Goal: Communication & Community: Share content

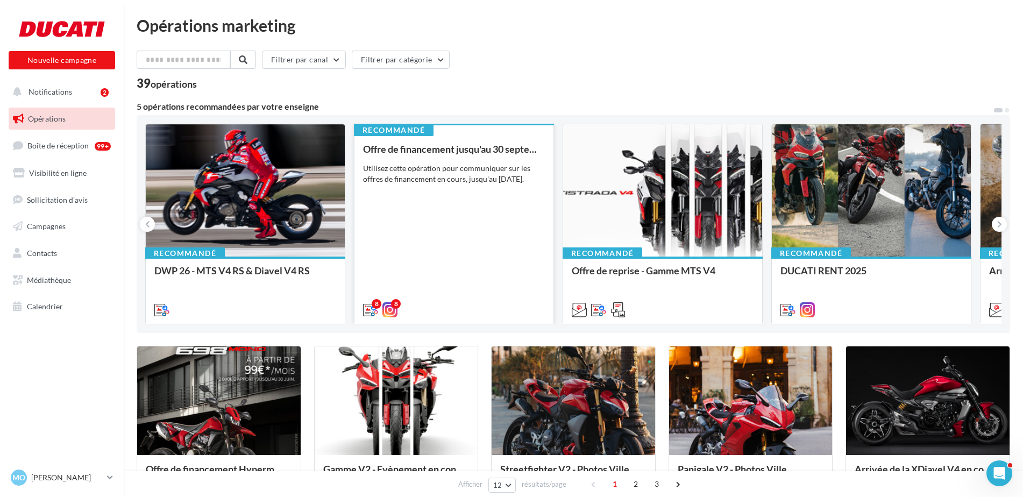
click at [452, 196] on div "Offre de financement jusqu'au [DATE] Utilisez cette opération pour communiquer …" at bounding box center [454, 229] width 182 height 171
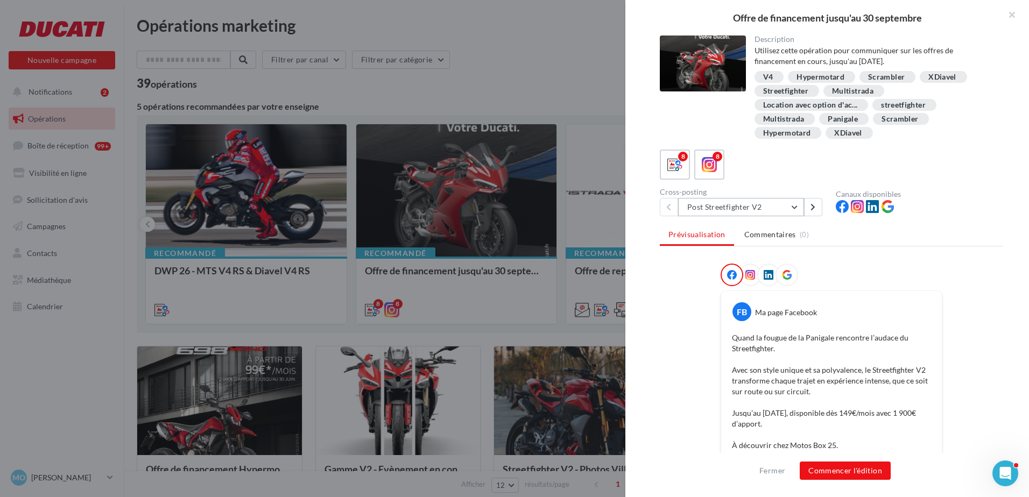
click at [788, 208] on button "Post Streetfighter V2" at bounding box center [741, 207] width 126 height 18
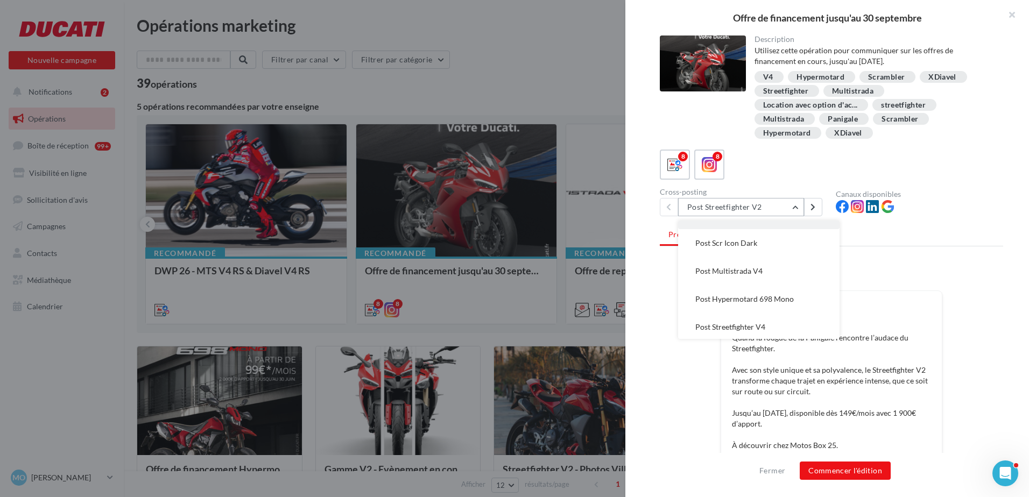
scroll to position [105, 0]
click at [788, 269] on button "Post Multistrada V4" at bounding box center [758, 269] width 161 height 28
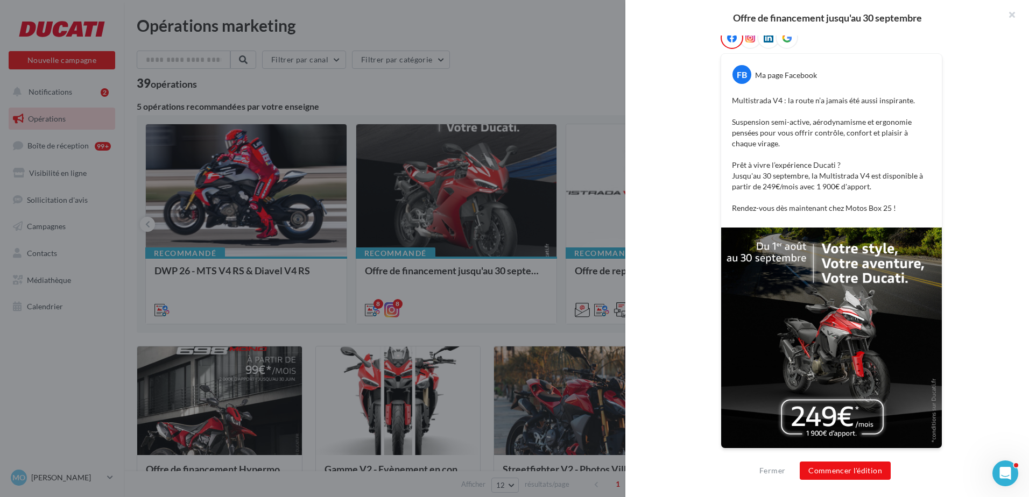
scroll to position [0, 0]
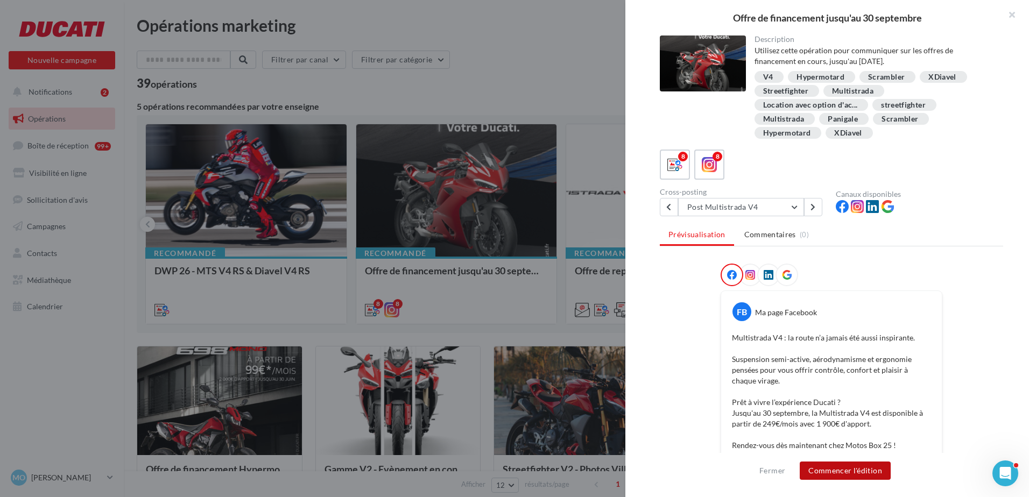
click at [854, 479] on button "Commencer l'édition" at bounding box center [844, 471] width 91 height 18
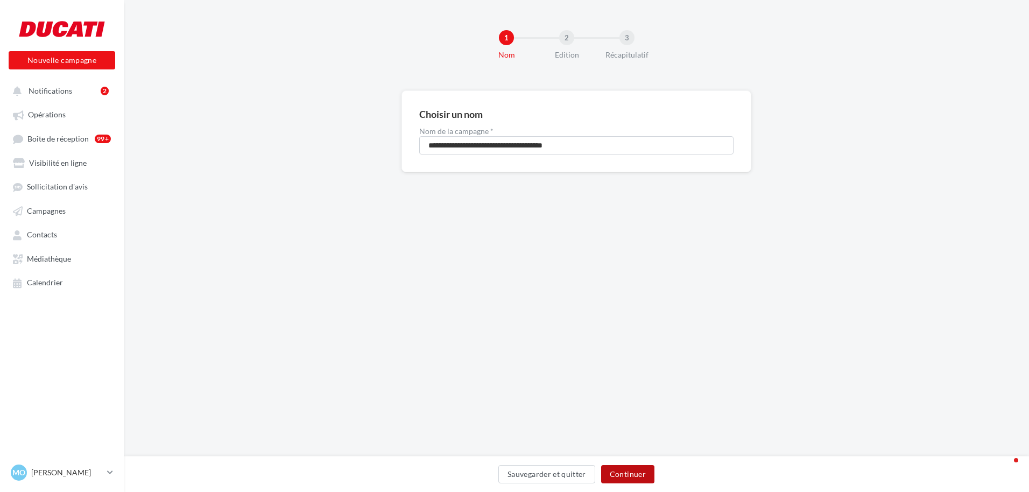
click at [627, 478] on button "Continuer" at bounding box center [627, 474] width 53 height 18
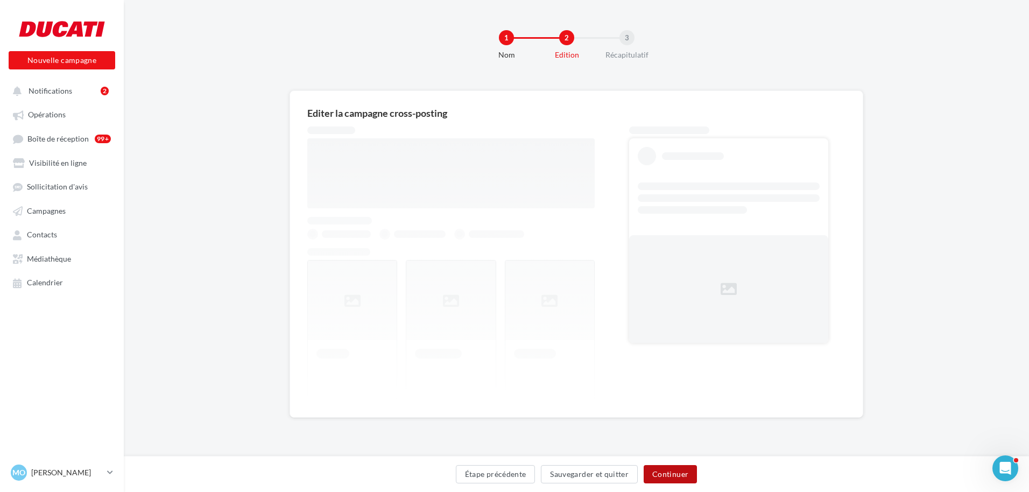
click at [670, 478] on button "Continuer" at bounding box center [669, 474] width 53 height 18
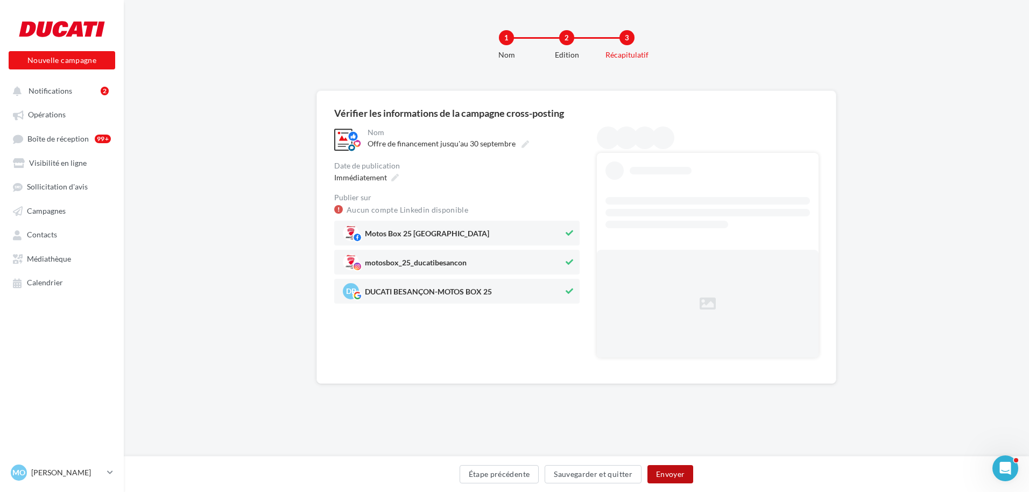
click at [670, 478] on button "Envoyer" at bounding box center [670, 474] width 46 height 18
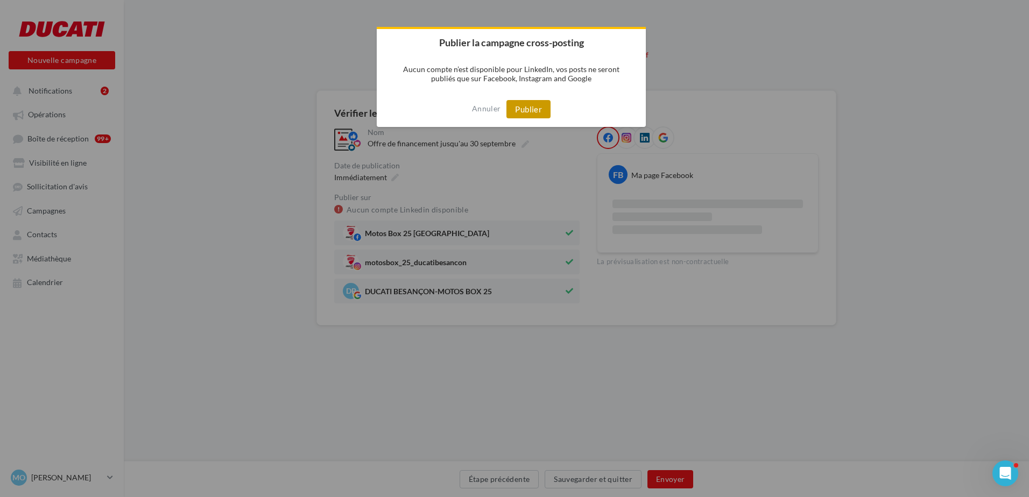
click at [541, 112] on button "Publier" at bounding box center [528, 109] width 44 height 18
